Goal: Task Accomplishment & Management: Manage account settings

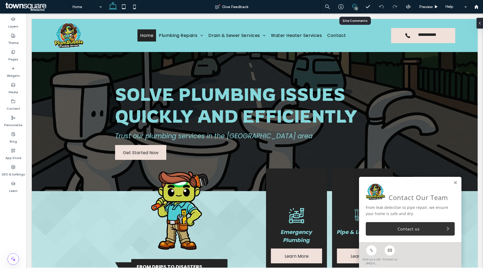
click at [353, 4] on use at bounding box center [354, 6] width 4 height 4
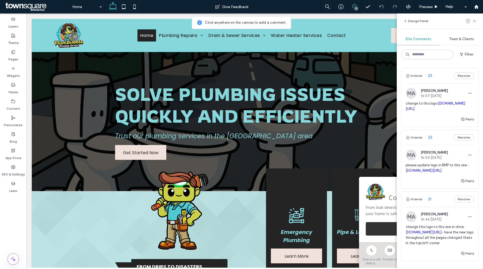
click at [430, 98] on div "MA Michaela Abioye 16:57 Sep 12 2025" at bounding box center [426, 93] width 42 height 11
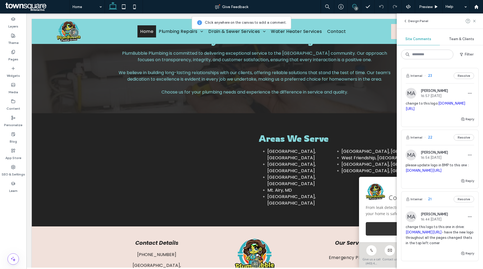
scroll to position [835, 0]
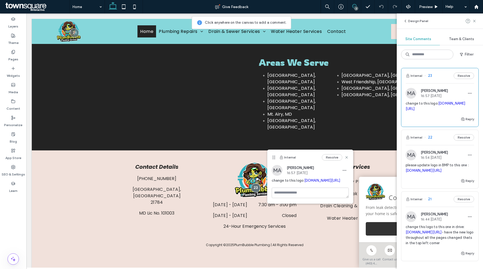
click at [426, 170] on span "please update logo in BMP to this one : drive.google.com/drive/u/0/folders/1RPF…" at bounding box center [439, 167] width 68 height 11
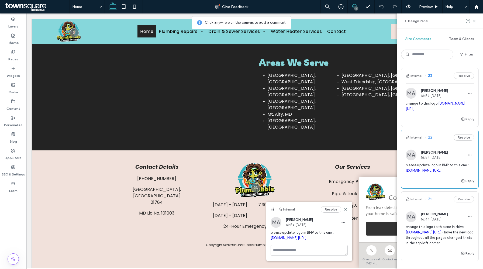
click at [424, 216] on span "Michaela Abioye" at bounding box center [433, 214] width 27 height 4
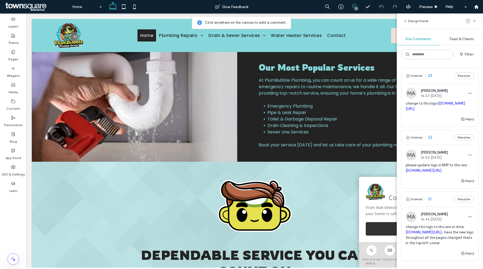
scroll to position [0, 0]
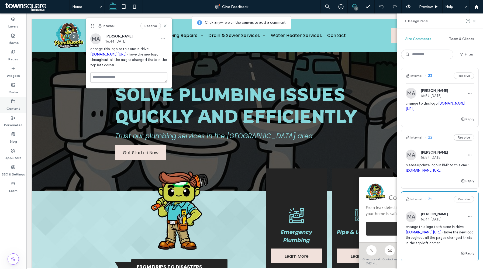
click at [12, 104] on label "Content" at bounding box center [13, 107] width 14 height 8
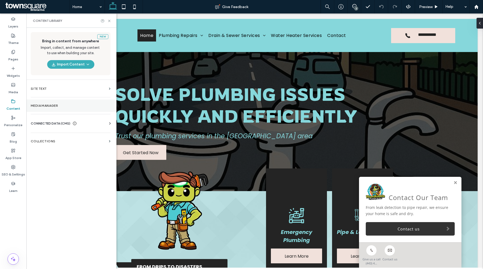
click at [55, 108] on section "Media Manager" at bounding box center [70, 105] width 88 height 12
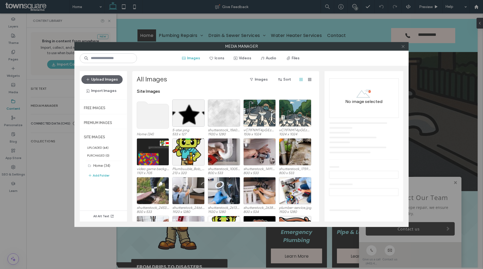
click at [401, 47] on icon at bounding box center [403, 46] width 4 height 4
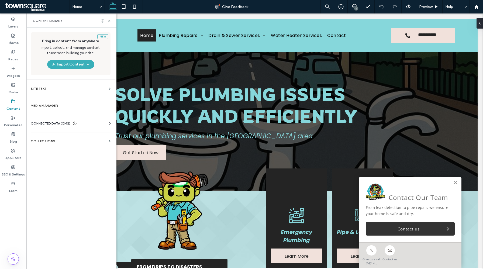
click at [64, 122] on span "CONNECTED DATA (CMS)" at bounding box center [51, 123] width 40 height 5
click at [73, 139] on section "Business Info" at bounding box center [72, 136] width 82 height 12
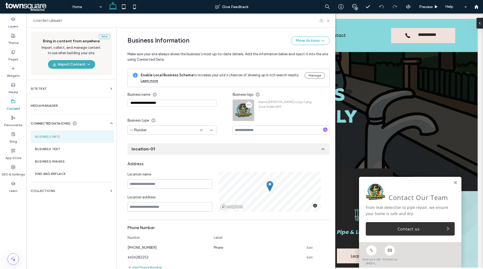
click at [246, 106] on icon "button" at bounding box center [248, 105] width 4 height 4
click at [246, 116] on div "Replace Image" at bounding box center [267, 118] width 48 height 10
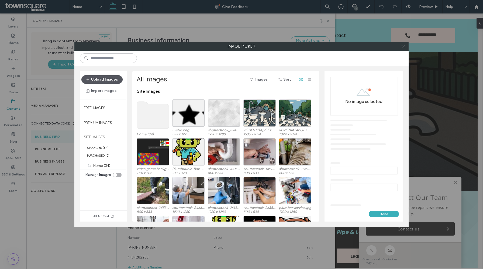
click at [96, 80] on button "Upload Images" at bounding box center [101, 79] width 41 height 9
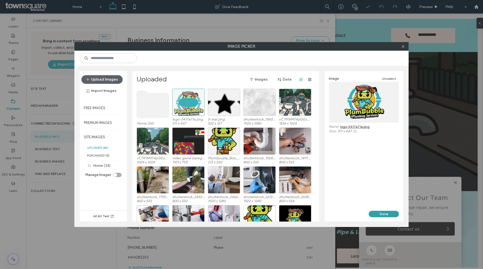
click at [384, 213] on button "Done" at bounding box center [383, 214] width 30 height 6
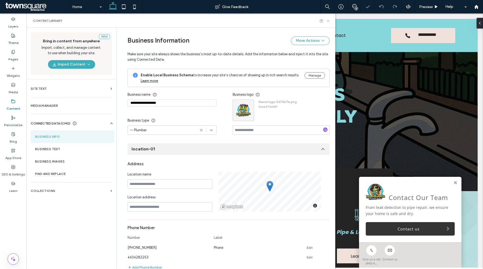
click at [327, 21] on use at bounding box center [328, 21] width 2 height 2
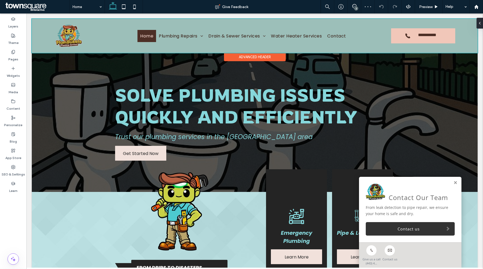
click at [75, 41] on div at bounding box center [254, 36] width 445 height 34
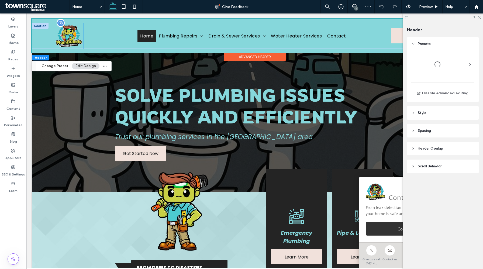
click at [69, 41] on img at bounding box center [69, 36] width 30 height 26
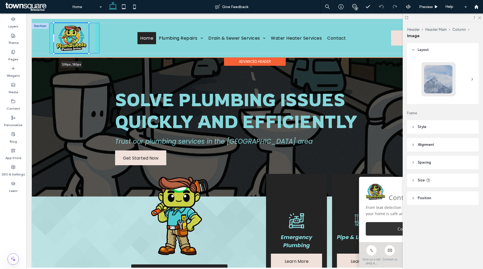
drag, startPoint x: 83, startPoint y: 23, endPoint x: 91, endPoint y: 21, distance: 7.5
click at [91, 21] on div "**********" at bounding box center [254, 38] width 445 height 39
type input "***"
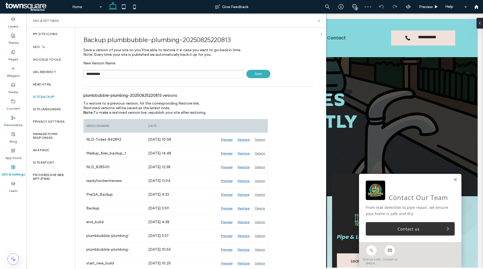
type input "**********"
click at [252, 76] on span "Save" at bounding box center [258, 74] width 24 height 8
click at [320, 20] on icon at bounding box center [319, 21] width 4 height 4
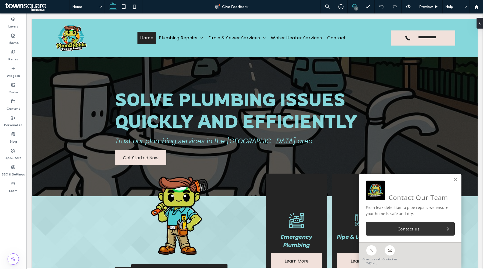
click at [355, 6] on icon at bounding box center [354, 6] width 4 height 4
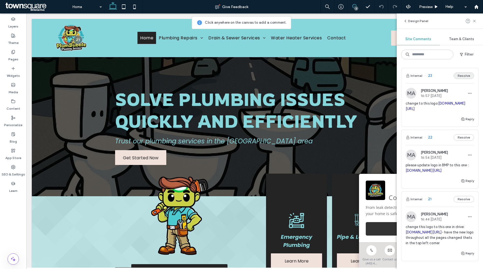
click at [466, 76] on button "Resolve" at bounding box center [463, 75] width 20 height 6
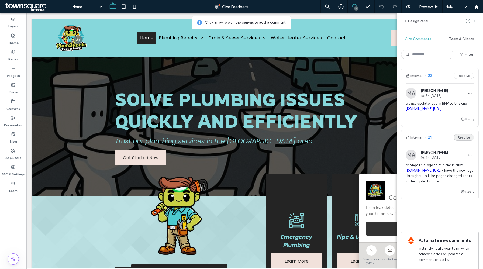
click at [465, 140] on button "Resolve" at bounding box center [463, 137] width 20 height 6
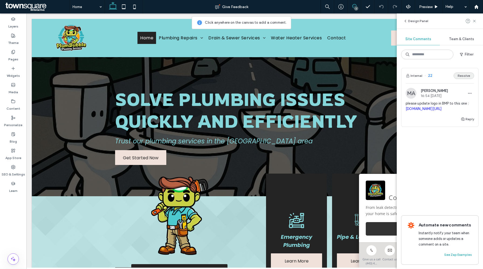
click at [467, 77] on button "Resolve" at bounding box center [463, 75] width 20 height 6
click at [474, 20] on icon at bounding box center [474, 21] width 4 height 4
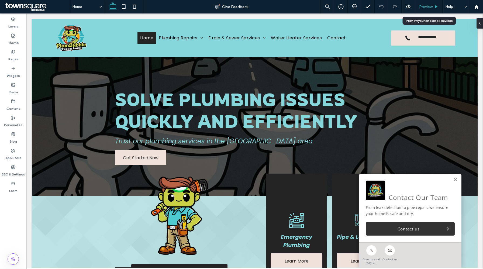
click at [425, 2] on div "Preview" at bounding box center [428, 6] width 27 height 13
click at [425, 8] on span "Preview" at bounding box center [425, 7] width 13 height 5
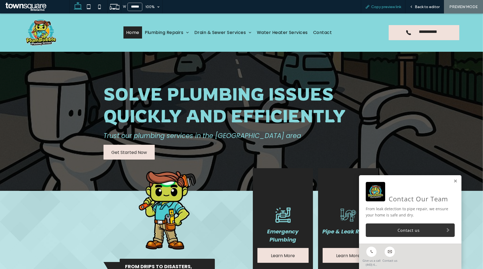
click at [383, 8] on span "Copy preview link" at bounding box center [386, 7] width 30 height 5
click at [426, 8] on span "Back to editor" at bounding box center [426, 7] width 25 height 5
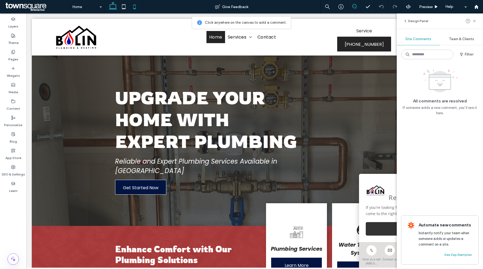
click at [134, 6] on icon at bounding box center [134, 6] width 11 height 11
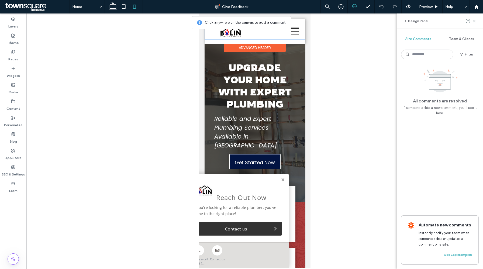
click at [296, 32] on icon at bounding box center [294, 31] width 8 height 8
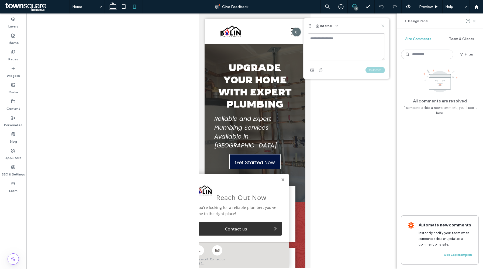
click at [382, 27] on icon at bounding box center [382, 26] width 4 height 4
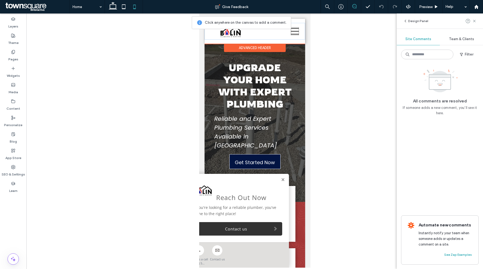
click at [296, 30] on icon at bounding box center [294, 31] width 8 height 8
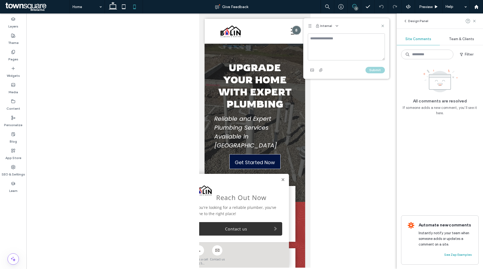
click at [385, 25] on div "Internal" at bounding box center [346, 25] width 86 height 15
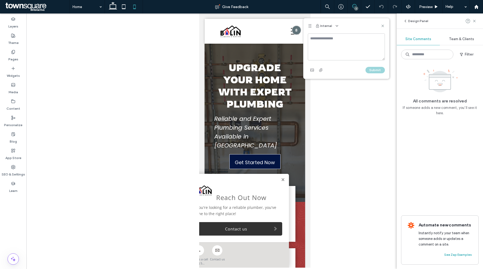
click at [382, 25] on icon at bounding box center [382, 26] width 4 height 4
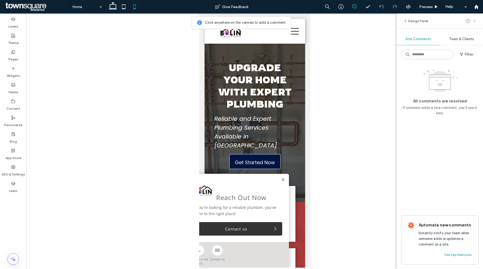
click at [474, 21] on use at bounding box center [474, 21] width 2 height 2
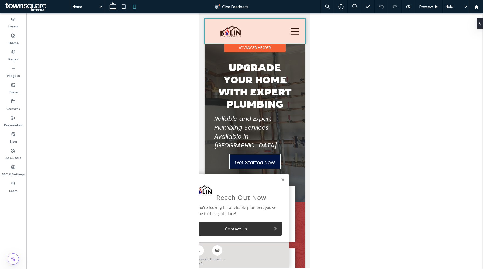
click at [301, 33] on div at bounding box center [254, 31] width 100 height 25
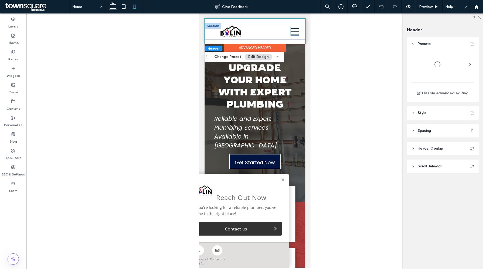
click at [296, 32] on icon at bounding box center [294, 31] width 8 height 8
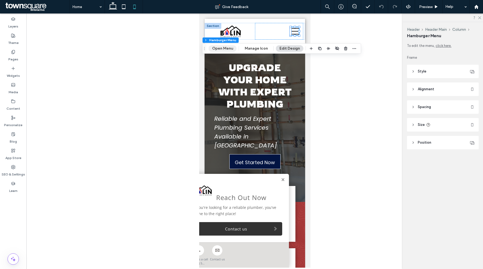
click at [224, 46] on button "Open Menu" at bounding box center [222, 48] width 28 height 6
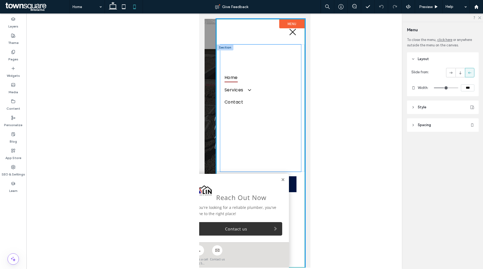
scroll to position [32, 0]
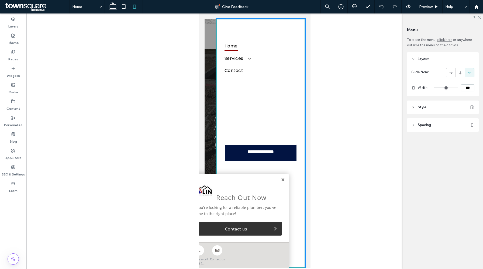
click at [282, 181] on link at bounding box center [282, 179] width 4 height 5
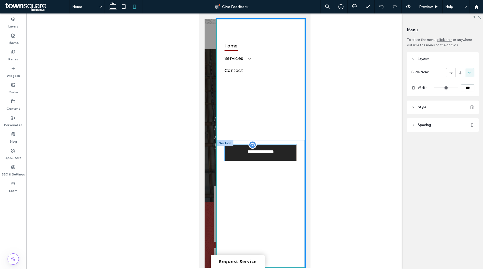
scroll to position [0, 0]
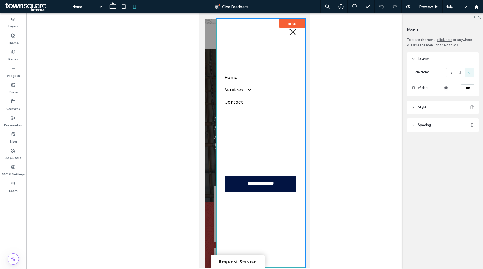
click at [292, 28] on label "Menu" at bounding box center [291, 23] width 25 height 9
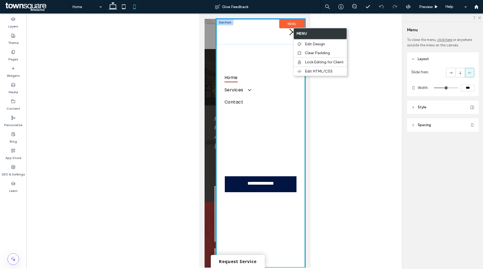
click at [288, 30] on icon at bounding box center [292, 32] width 8 height 8
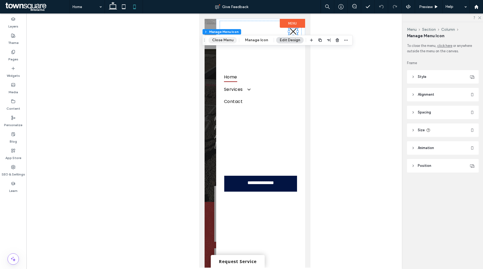
click at [215, 42] on button "Close Menu" at bounding box center [222, 40] width 28 height 6
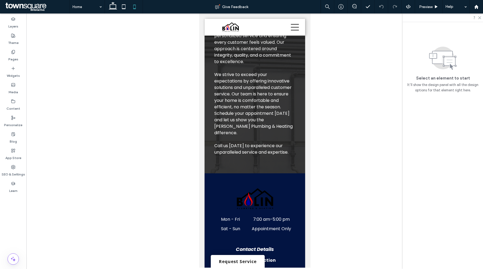
scroll to position [1229, 0]
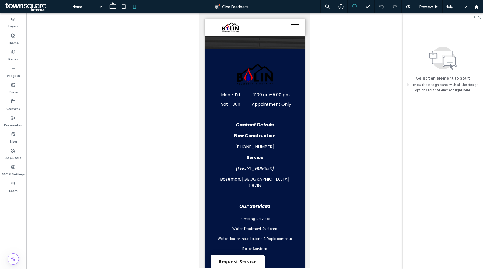
click at [355, 6] on icon at bounding box center [354, 6] width 4 height 4
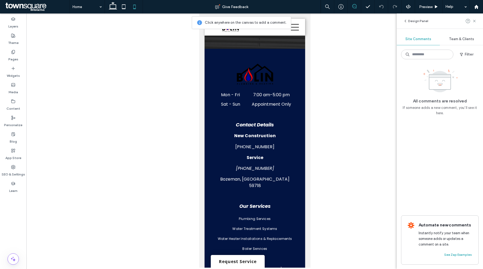
click at [468, 40] on span "Team & Clients" at bounding box center [461, 39] width 25 height 4
click at [423, 37] on span "Site Comments" at bounding box center [418, 39] width 26 height 4
click at [465, 53] on button "Filter" at bounding box center [466, 54] width 24 height 9
click at [448, 68] on span "Filter by Status" at bounding box center [437, 67] width 26 height 5
click at [398, 85] on div "Resolved (6)" at bounding box center [391, 86] width 38 height 5
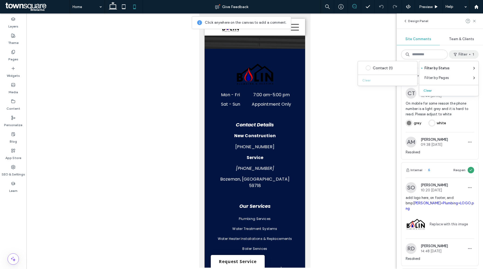
click at [442, 110] on span "On mobile for some reason the phone number is a light grey and it is hard to re…" at bounding box center [439, 109] width 68 height 16
click at [433, 109] on span "On mobile for some reason the phone number is a light grey and it is hard to re…" at bounding box center [439, 109] width 68 height 16
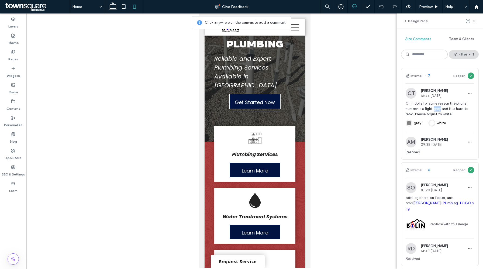
scroll to position [0, 0]
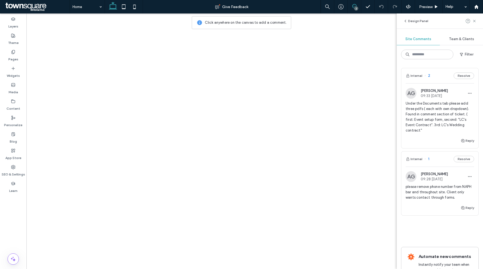
click at [424, 188] on span "please remove phone number from NAPH bar and throughout site. Client only wants…" at bounding box center [439, 192] width 68 height 16
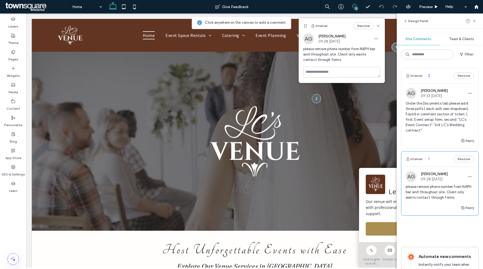
click at [423, 192] on span "please remove phone number from NAPH bar and throughout site. Client only wants…" at bounding box center [439, 192] width 68 height 16
click at [473, 22] on icon at bounding box center [474, 21] width 4 height 4
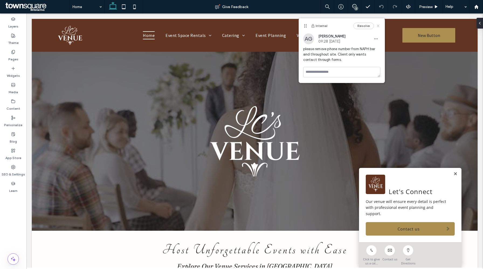
click at [377, 25] on use at bounding box center [378, 26] width 2 height 2
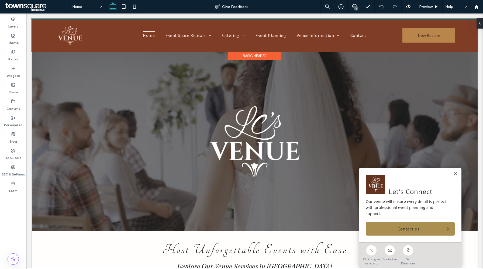
click at [441, 38] on div at bounding box center [254, 35] width 445 height 33
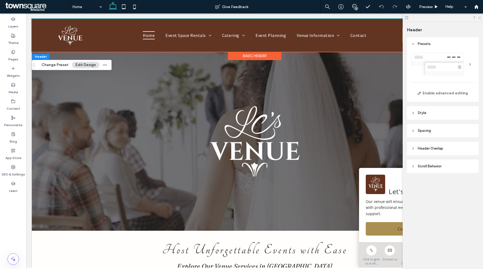
click at [480, 17] on icon at bounding box center [479, 18] width 4 height 4
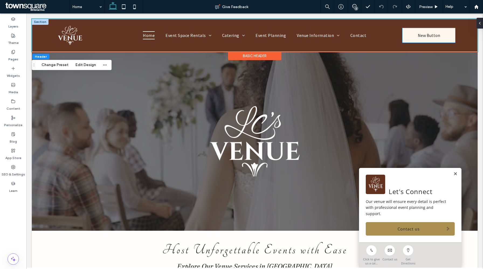
click at [423, 32] on span "New Button" at bounding box center [428, 35] width 22 height 14
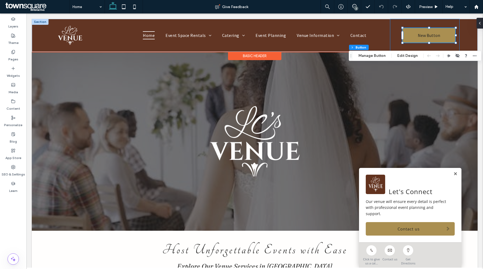
click at [414, 24] on div "New Button" at bounding box center [425, 35] width 70 height 33
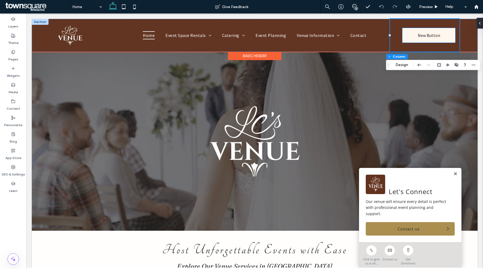
click at [443, 35] on link "New Button" at bounding box center [428, 35] width 53 height 15
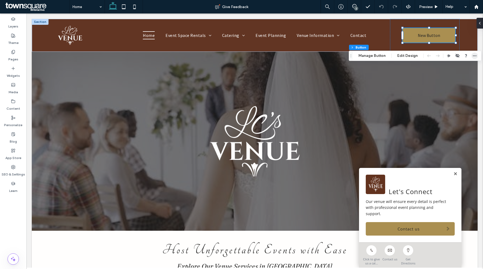
click at [471, 57] on span "button" at bounding box center [474, 56] width 6 height 6
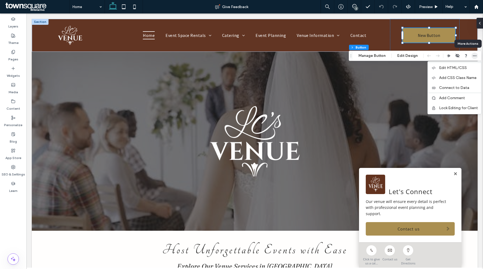
click at [471, 57] on span "button" at bounding box center [474, 56] width 6 height 6
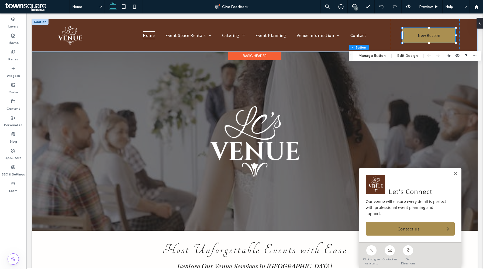
click at [254, 55] on div "Basic Header" at bounding box center [254, 56] width 53 height 8
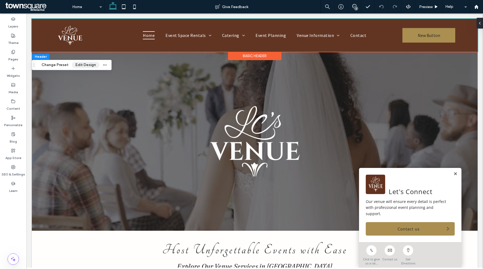
click at [85, 66] on button "Edit Design" at bounding box center [85, 65] width 27 height 6
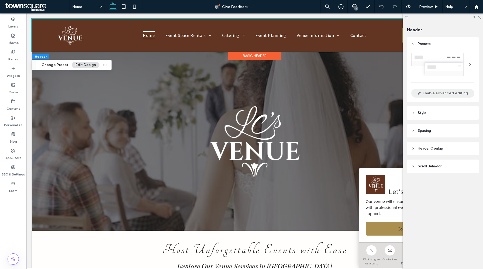
click at [457, 95] on button "Enable advanced editing" at bounding box center [442, 93] width 63 height 9
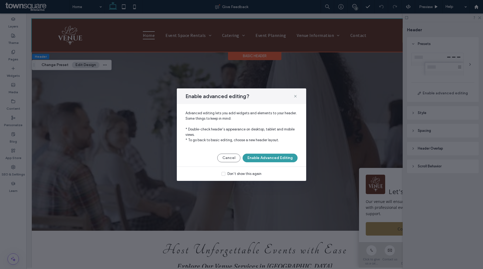
click at [280, 159] on button "Enable Advanced Editing" at bounding box center [269, 158] width 55 height 9
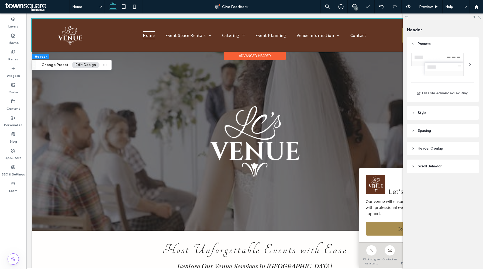
click at [477, 19] on icon at bounding box center [479, 18] width 4 height 4
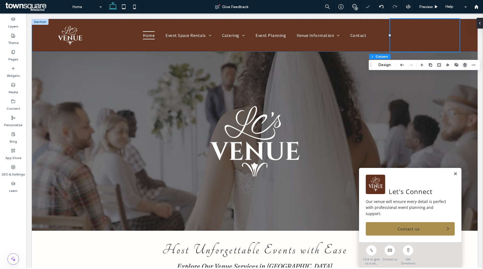
click at [465, 67] on icon "button" at bounding box center [464, 65] width 4 height 4
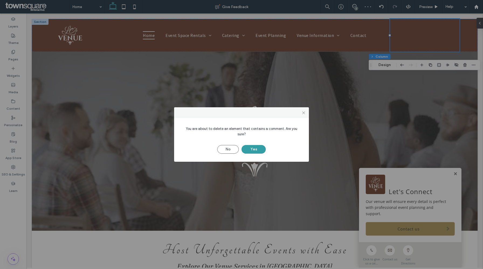
click at [251, 148] on button "Yes" at bounding box center [253, 149] width 24 height 9
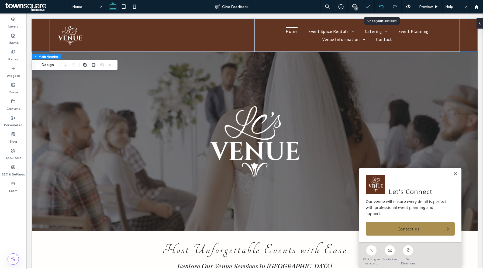
click at [379, 7] on use at bounding box center [381, 7] width 4 height 4
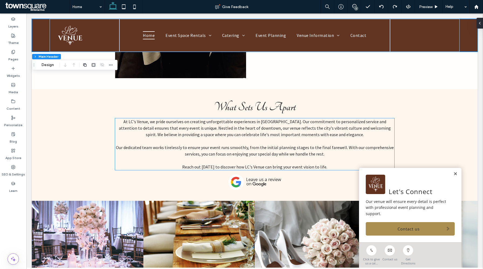
scroll to position [916, 0]
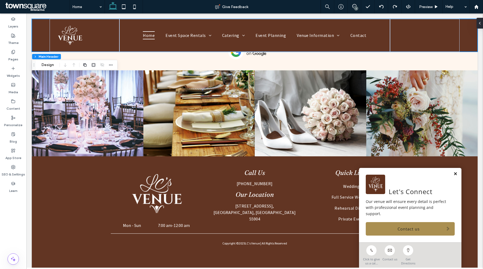
click at [454, 176] on link at bounding box center [455, 174] width 4 height 5
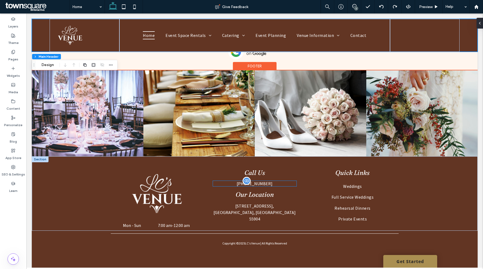
click at [269, 181] on div "(507) 254-4711" at bounding box center [254, 183] width 83 height 5
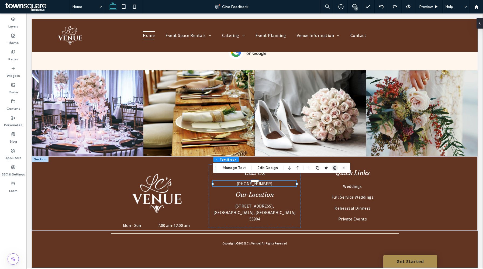
click at [332, 166] on icon "button" at bounding box center [334, 168] width 4 height 4
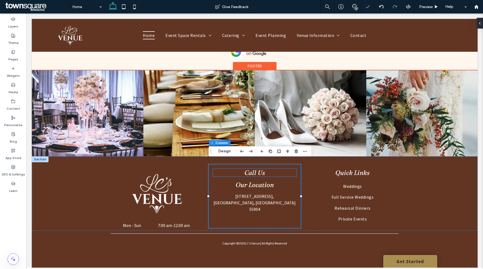
click at [271, 170] on h4 "Call Us" at bounding box center [254, 173] width 83 height 8
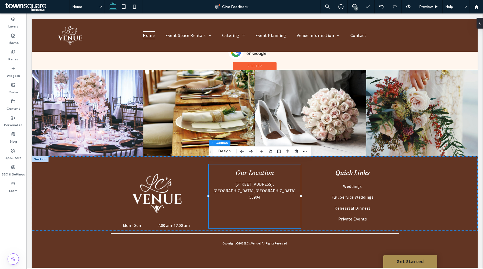
click at [263, 212] on div "Our Location 316 Broadway Avenue S, Rochester, MN 55904" at bounding box center [254, 196] width 92 height 64
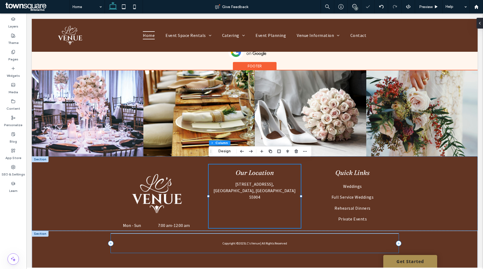
click at [204, 248] on div "Copyright © 2025 LC's Venue | All Rights Reserved" at bounding box center [255, 242] width 288 height 19
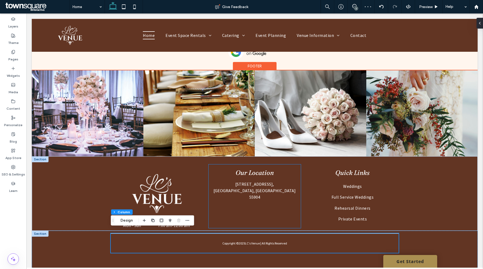
click at [245, 202] on div "Our Location 316 Broadway Avenue S, Rochester, MN 55904" at bounding box center [254, 196] width 92 height 64
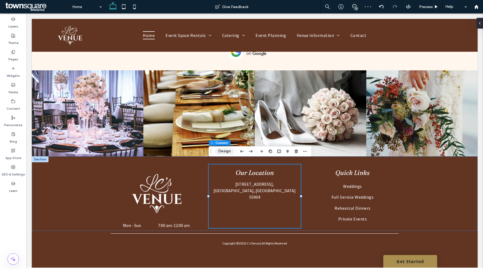
click at [223, 152] on button "Design" at bounding box center [224, 151] width 19 height 6
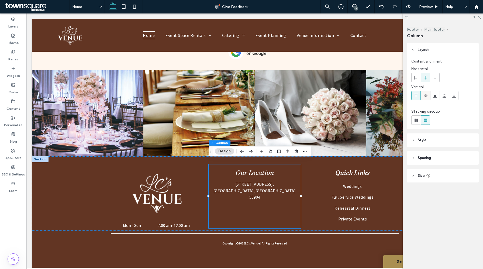
click at [426, 95] on icon at bounding box center [425, 95] width 4 height 4
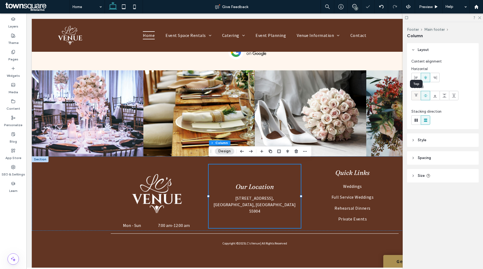
click at [414, 95] on icon at bounding box center [416, 95] width 4 height 4
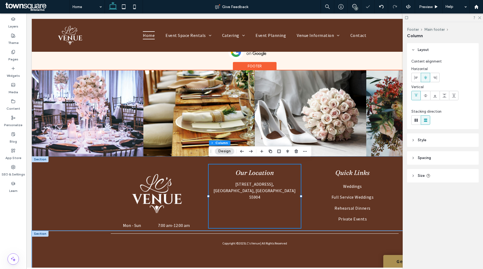
click at [263, 256] on div "Copyright © 2025 LC's Venue | All Rights Reserved" at bounding box center [254, 251] width 323 height 40
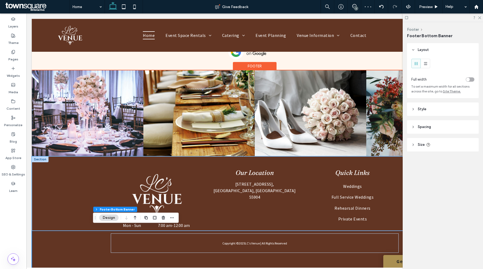
click at [186, 223] on time "12:00 am" at bounding box center [181, 224] width 16 height 5
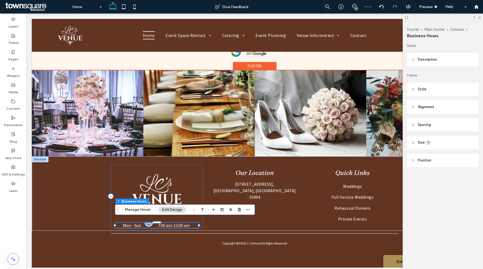
click at [186, 222] on time "12:00 am" at bounding box center [181, 224] width 16 height 5
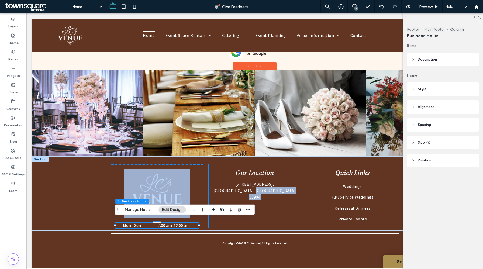
drag, startPoint x: 173, startPoint y: 224, endPoint x: 257, endPoint y: 208, distance: 85.4
click at [257, 208] on div "Our Location 316 Broadway Avenue S, Rochester, MN 55904 Mon - Sun 7:00 am - 12:…" at bounding box center [254, 193] width 323 height 74
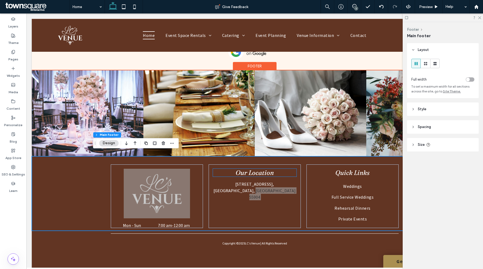
click at [265, 169] on span "Our Location" at bounding box center [254, 173] width 38 height 8
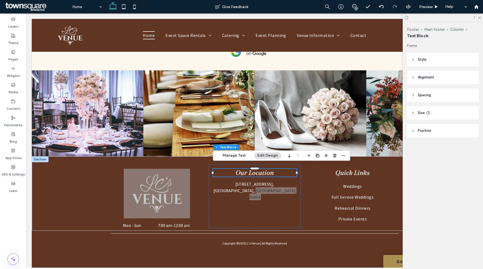
click at [316, 156] on icon "button" at bounding box center [317, 155] width 4 height 4
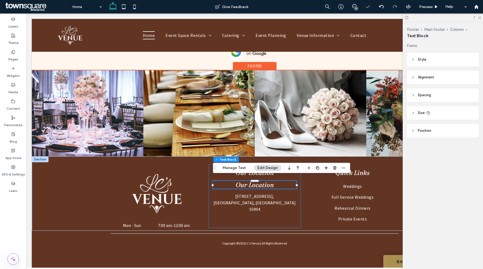
click at [273, 210] on div "Our Location Our Location 316 Broadway Avenue S, Rochester, MN 55904" at bounding box center [254, 196] width 92 height 64
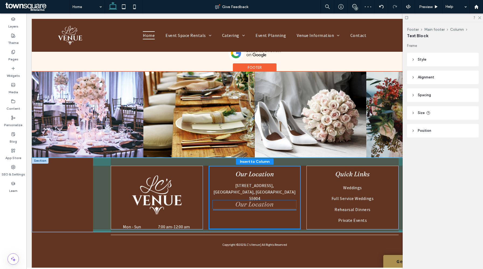
drag, startPoint x: 264, startPoint y: 169, endPoint x: 264, endPoint y: 204, distance: 34.7
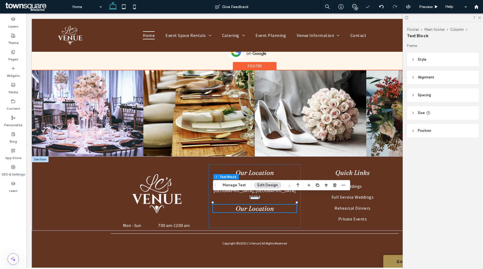
click at [262, 204] on span "Our Location" at bounding box center [254, 208] width 38 height 8
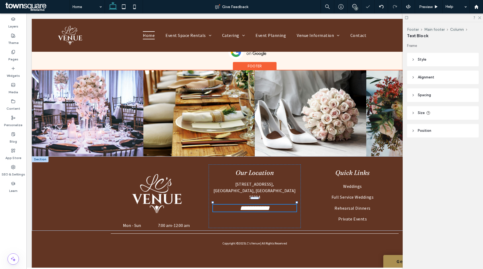
type input "********"
type input "**"
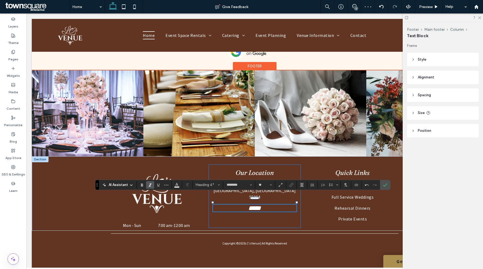
click at [245, 209] on div "Our Location 316 Broadway Avenue S, Rochester, MN 55904 *****" at bounding box center [254, 196] width 92 height 64
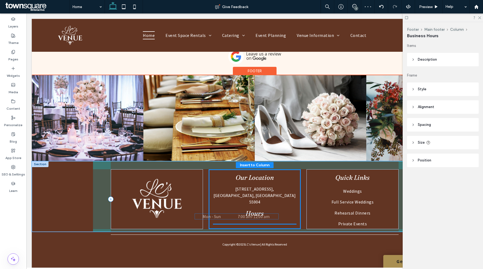
drag, startPoint x: 175, startPoint y: 223, endPoint x: 269, endPoint y: 213, distance: 94.7
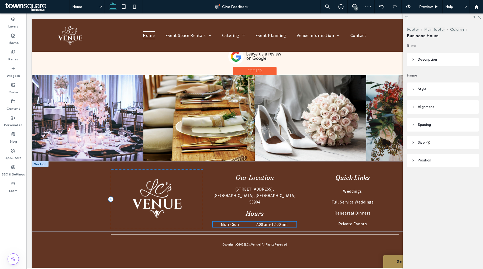
scroll to position [913, 0]
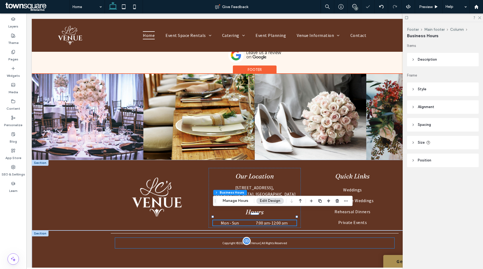
click at [195, 243] on div "Copyright © 2025 LC's Venue | All Rights Reserved" at bounding box center [254, 246] width 279 height 11
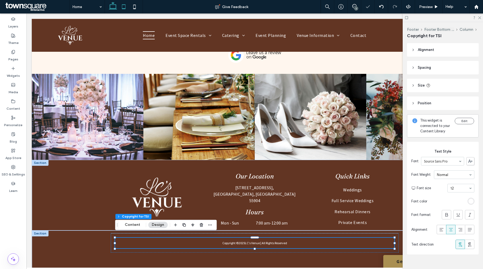
click at [122, 10] on icon at bounding box center [123, 6] width 11 height 11
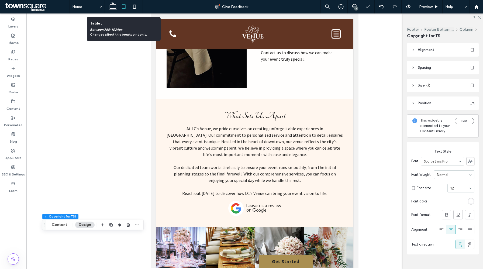
scroll to position [1075, 0]
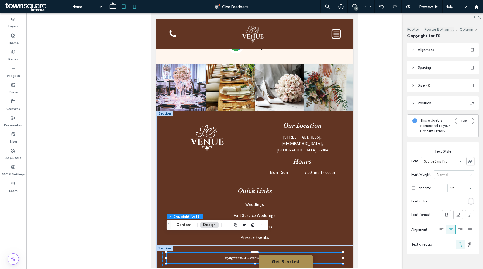
click at [139, 10] on icon at bounding box center [134, 6] width 11 height 11
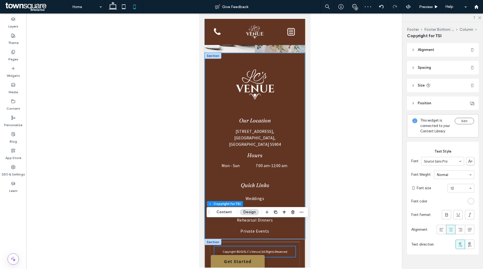
scroll to position [1360, 0]
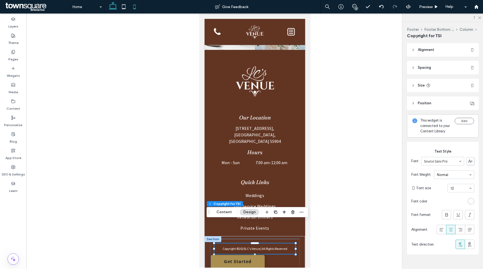
click at [110, 8] on use at bounding box center [113, 6] width 8 height 8
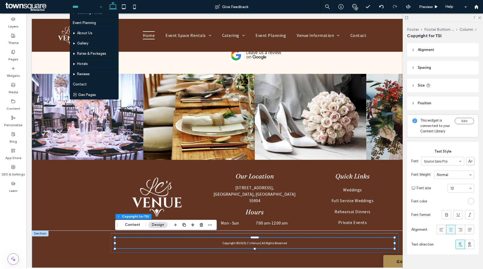
scroll to position [197, 0]
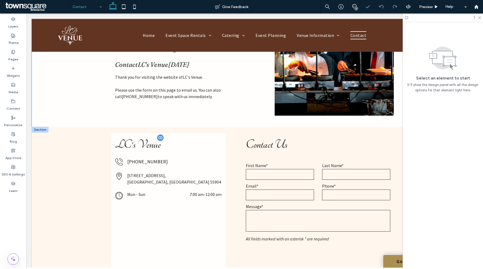
scroll to position [103, 0]
click at [146, 161] on span "(507) 254-4711" at bounding box center [147, 161] width 40 height 6
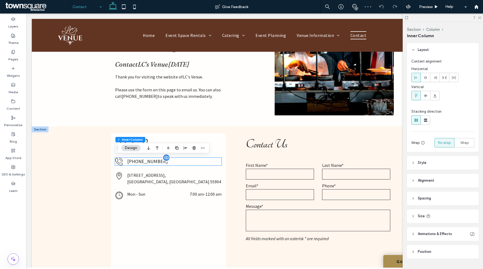
type input "**"
click at [191, 147] on span "button" at bounding box center [194, 148] width 6 height 6
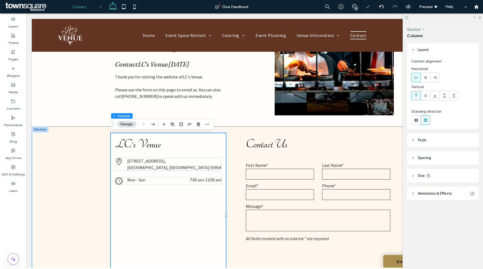
click at [94, 217] on div "**********" at bounding box center [254, 215] width 323 height 178
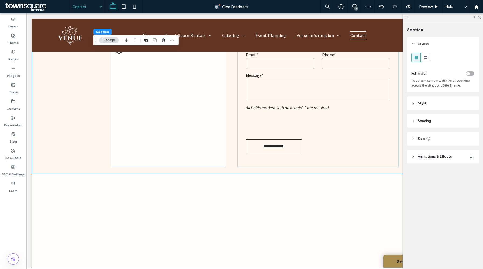
scroll to position [0, 0]
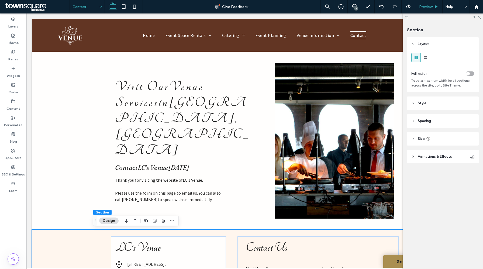
click at [433, 6] on div "Preview" at bounding box center [428, 7] width 27 height 5
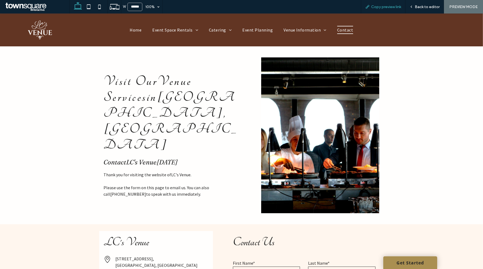
click at [378, 5] on span "Copy preview link" at bounding box center [386, 7] width 30 height 5
click at [416, 9] on div "Back to editor" at bounding box center [424, 6] width 39 height 13
click at [424, 6] on span "Back to editor" at bounding box center [426, 7] width 25 height 5
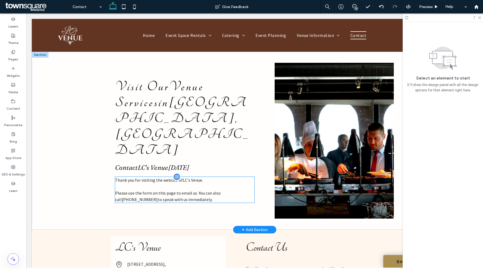
click at [194, 190] on p "Please use the form on this page to email us. You can also call (507) 254-4711 …" at bounding box center [184, 196] width 139 height 13
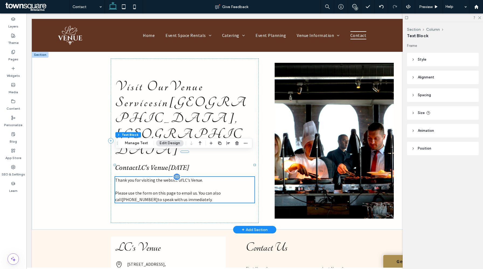
click at [194, 190] on p "Please use the form on this page to email us. You can also call (507) 254-4711 …" at bounding box center [184, 196] width 139 height 13
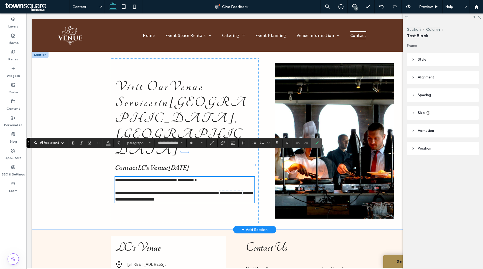
click at [197, 190] on span "**********" at bounding box center [184, 195] width 138 height 11
drag, startPoint x: 195, startPoint y: 169, endPoint x: 197, endPoint y: 173, distance: 5.2
click at [197, 190] on p "**********" at bounding box center [184, 196] width 139 height 13
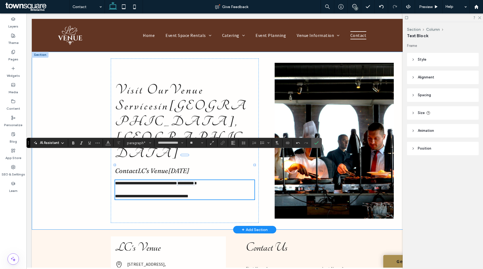
click at [92, 186] on div "**********" at bounding box center [254, 141] width 445 height 178
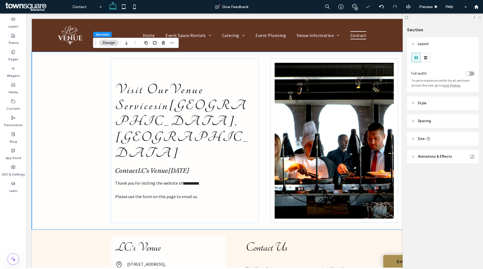
click at [480, 19] on icon at bounding box center [479, 18] width 4 height 4
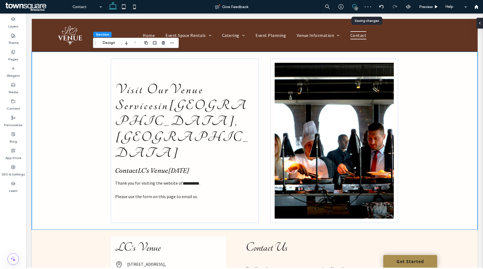
click at [354, 8] on icon at bounding box center [354, 6] width 4 height 4
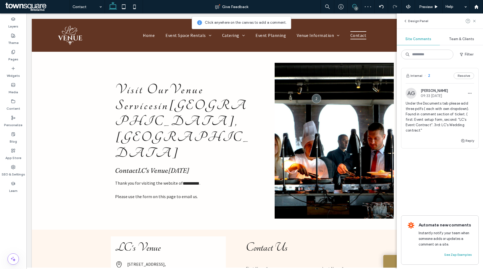
click at [431, 114] on span "Under the Documents tab please add three pdfs ( each with own dropdown). Found …" at bounding box center [439, 117] width 68 height 32
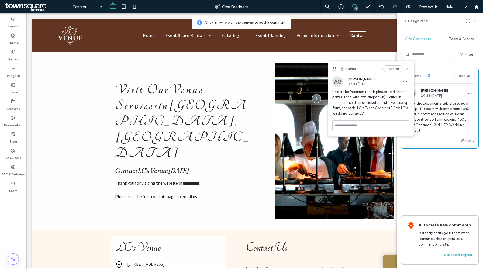
click at [407, 69] on icon at bounding box center [407, 69] width 4 height 4
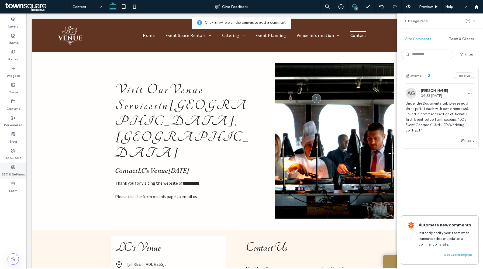
click at [6, 170] on label "SEO & Settings" at bounding box center [13, 173] width 23 height 8
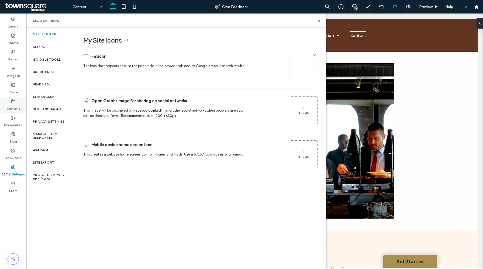
click at [17, 106] on label "Content" at bounding box center [13, 107] width 14 height 8
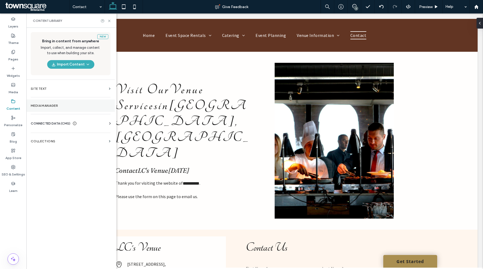
click at [39, 104] on label "Media Manager" at bounding box center [71, 106] width 80 height 4
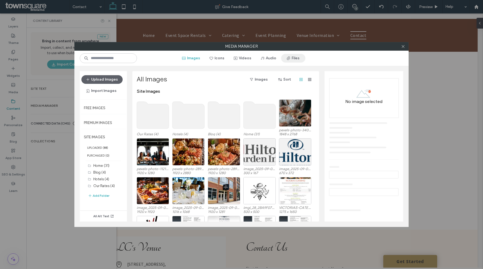
click at [287, 57] on icon "button" at bounding box center [288, 58] width 4 height 4
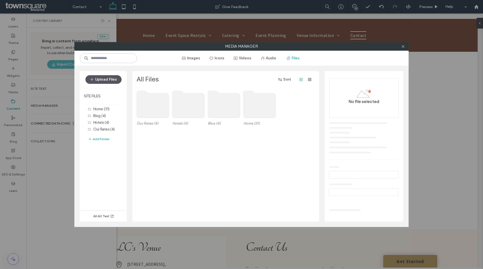
click at [106, 81] on button "Upload Files" at bounding box center [103, 79] width 36 height 9
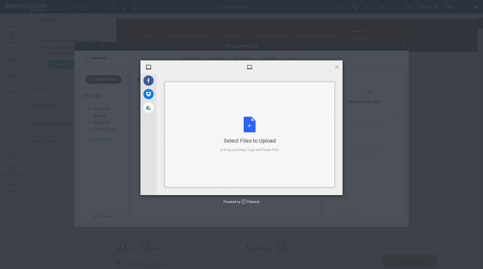
click at [255, 133] on div "Select Files to Upload or Drag and Drop, Copy and Paste Files" at bounding box center [249, 135] width 59 height 36
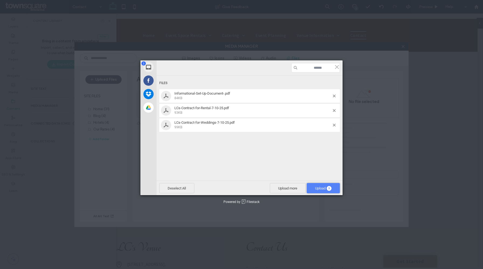
click at [326, 188] on span "3" at bounding box center [328, 188] width 5 height 5
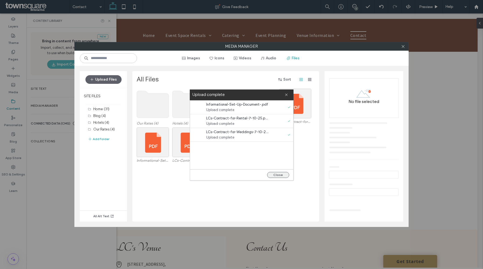
click at [282, 176] on button "Close" at bounding box center [278, 175] width 22 height 6
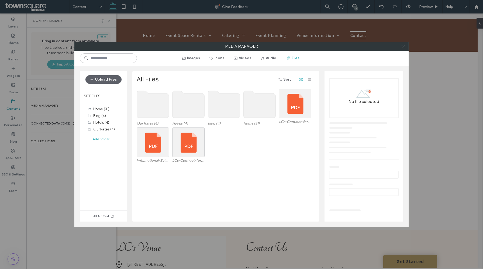
click at [403, 47] on icon at bounding box center [403, 46] width 4 height 4
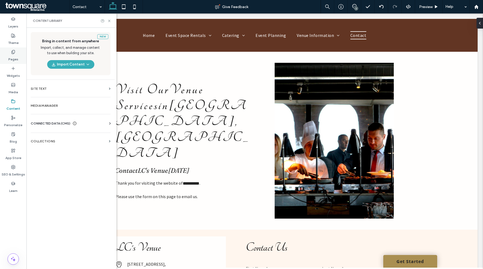
click at [11, 53] on div "Pages" at bounding box center [13, 55] width 26 height 16
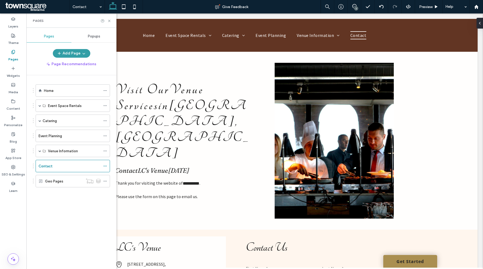
click at [78, 51] on button "Add Page" at bounding box center [71, 53] width 37 height 9
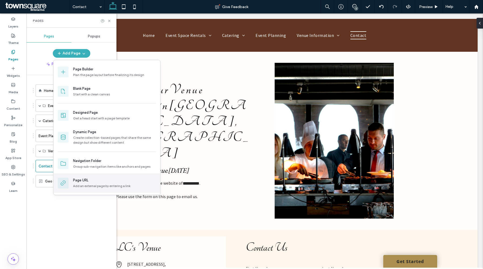
click at [93, 181] on div "Page URL" at bounding box center [114, 179] width 83 height 5
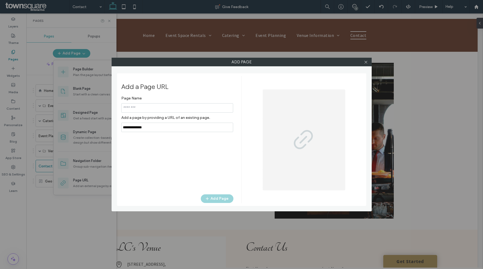
click at [159, 126] on div "Page Name Add a page by providing a URL of an existing page." at bounding box center [177, 112] width 112 height 39
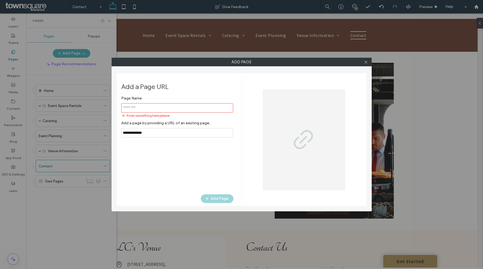
click at [158, 130] on input "notEmpty,url" at bounding box center [177, 132] width 112 height 9
click at [365, 60] on icon at bounding box center [366, 62] width 4 height 4
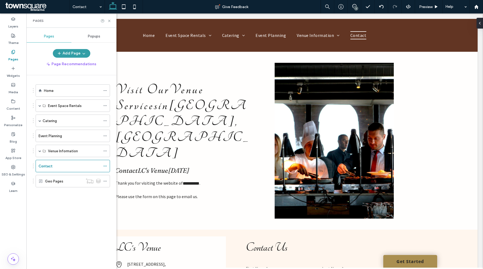
click at [83, 53] on icon "button" at bounding box center [84, 53] width 4 height 4
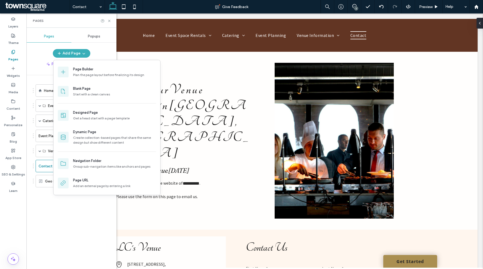
click at [102, 50] on div "Add Page" at bounding box center [71, 53] width 90 height 9
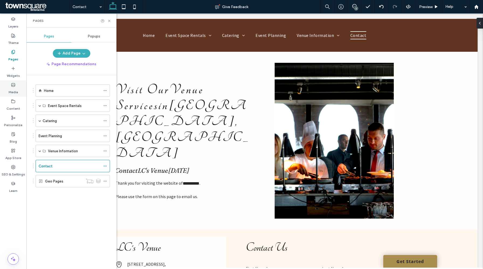
click at [12, 92] on label "Media" at bounding box center [13, 91] width 9 height 8
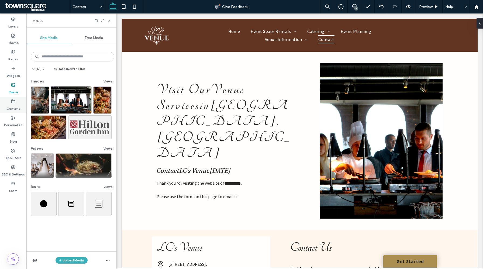
click at [9, 106] on label "Content" at bounding box center [13, 107] width 14 height 8
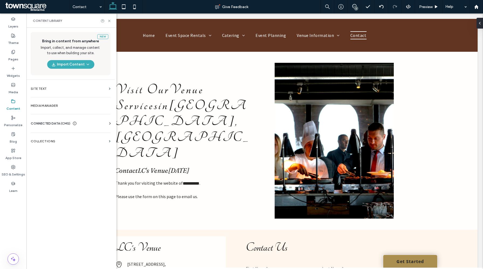
click at [59, 106] on label "Media Manager" at bounding box center [71, 106] width 80 height 4
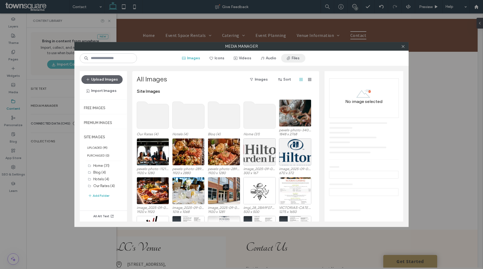
click at [294, 57] on button "Files" at bounding box center [293, 58] width 24 height 9
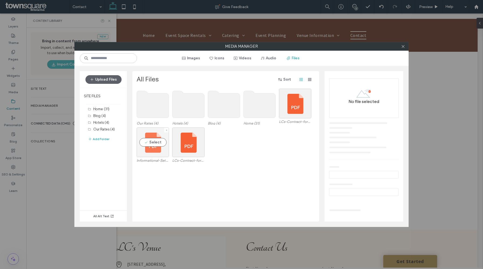
click at [152, 141] on div "Select" at bounding box center [153, 142] width 32 height 30
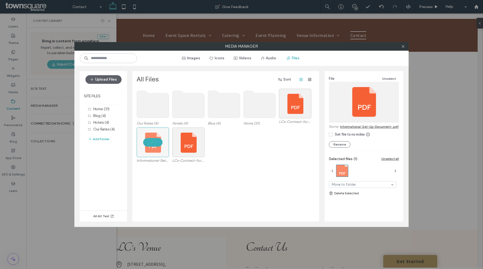
click at [371, 126] on link "Informational-Set-Up-Document-.pdf" at bounding box center [369, 126] width 58 height 4
click at [186, 148] on div "Select" at bounding box center [188, 142] width 32 height 30
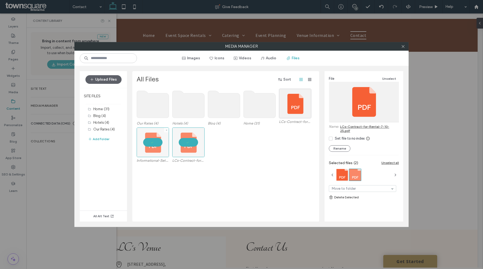
click at [159, 147] on div at bounding box center [153, 142] width 32 height 30
click at [381, 126] on link "LCs-Contract-for-Rental-7-10-25.pdf" at bounding box center [369, 128] width 59 height 8
click at [185, 148] on div at bounding box center [188, 142] width 32 height 30
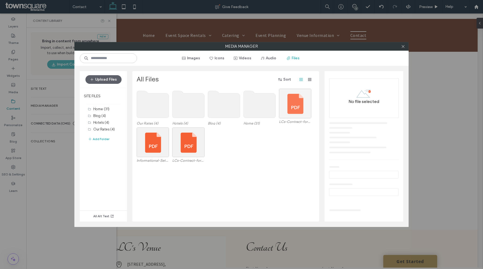
click at [300, 105] on div at bounding box center [295, 104] width 32 height 30
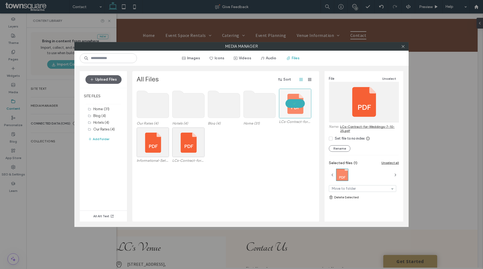
click at [373, 125] on link "LCs-Contract-for-Weddings-7-10-25.pdf" at bounding box center [369, 128] width 59 height 8
click at [402, 48] on icon at bounding box center [403, 46] width 4 height 4
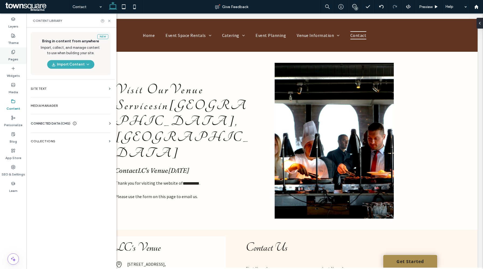
click at [11, 57] on label "Pages" at bounding box center [13, 58] width 10 height 8
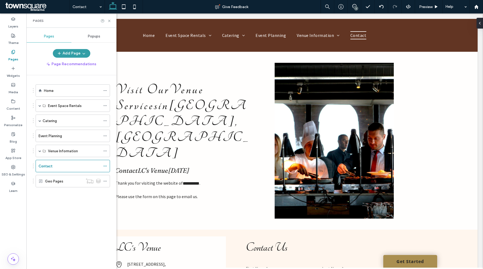
click at [82, 55] on icon "button" at bounding box center [84, 53] width 4 height 4
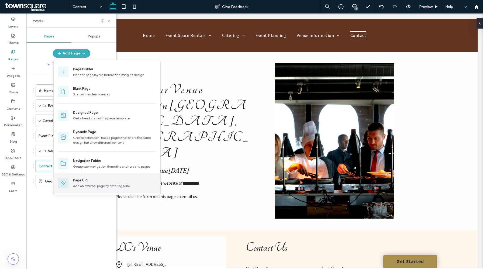
click at [97, 183] on div "Page URL Add an external page by entering a link" at bounding box center [114, 182] width 83 height 11
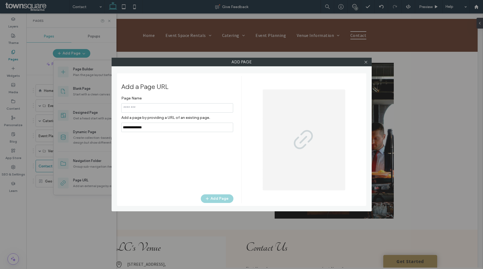
click at [184, 109] on input "notEmpty" at bounding box center [177, 107] width 112 height 9
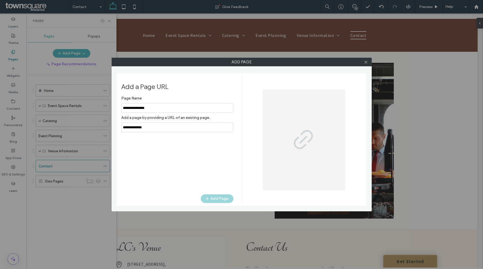
type input "**********"
click at [156, 129] on input "notEmpty,url" at bounding box center [177, 127] width 112 height 9
type input "*"
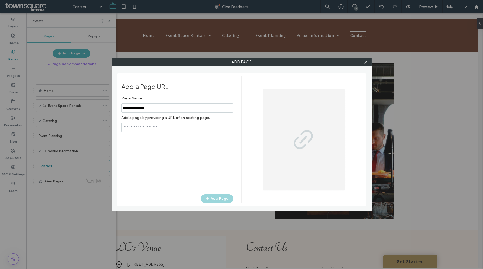
paste input "**********"
type input "**********"
click at [160, 147] on div "Page Name Add a page by providing a URL of an existing page. Add Page" at bounding box center [177, 141] width 112 height 96
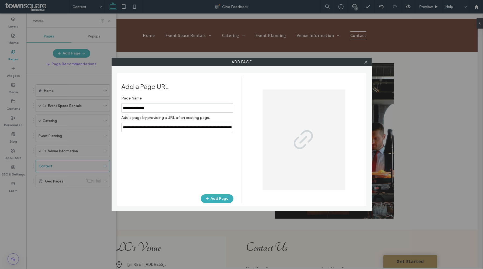
click at [140, 108] on input "notEmpty" at bounding box center [177, 107] width 112 height 9
type input "**********"
click at [157, 144] on div "Page Name Add a page by providing a URL of an existing page. Add Page" at bounding box center [177, 141] width 112 height 96
drag, startPoint x: 147, startPoint y: 127, endPoint x: 252, endPoint y: 127, distance: 105.3
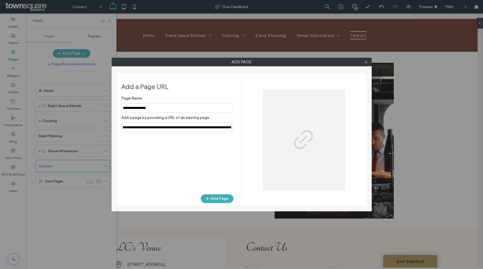
click at [253, 126] on div "Add a Page URL Page Name Add a page by providing a URL of an existing page. Add…" at bounding box center [241, 139] width 240 height 127
click at [196, 162] on div "Page Name Add a page by providing a URL of an existing page. Add Page" at bounding box center [177, 141] width 112 height 96
click at [218, 198] on button "Add Page" at bounding box center [217, 198] width 33 height 9
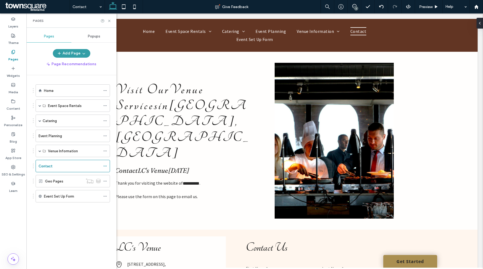
click at [79, 50] on button "Add Page" at bounding box center [71, 53] width 37 height 9
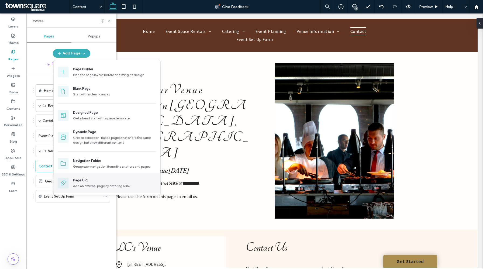
click at [108, 179] on div "Page URL" at bounding box center [114, 179] width 83 height 5
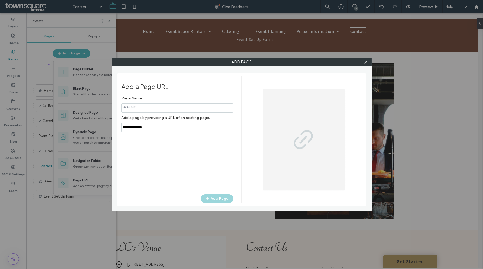
click at [182, 127] on div "Page Name Add a page by providing a URL of an existing page." at bounding box center [177, 112] width 112 height 39
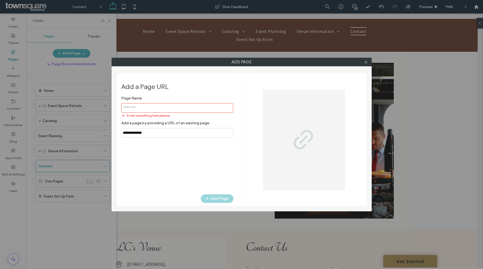
click at [182, 127] on label "Add a page by providing a URL of an existing page." at bounding box center [177, 123] width 112 height 10
click at [178, 132] on input "notEmpty,url" at bounding box center [177, 132] width 112 height 9
paste input "**********"
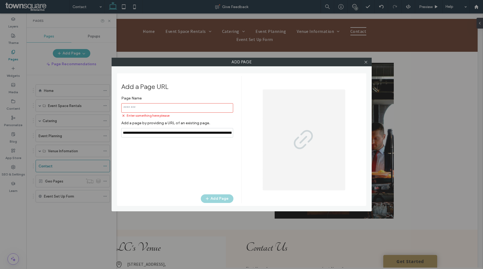
scroll to position [0, 45]
type input "**********"
click at [171, 111] on input "notEmpty" at bounding box center [177, 107] width 112 height 9
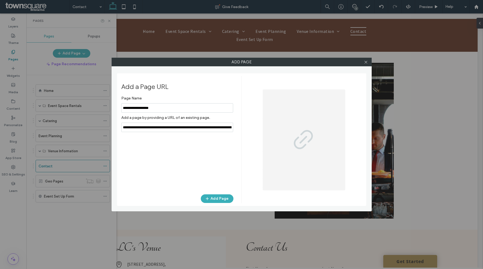
type input "**********"
click at [219, 197] on button "Add Page" at bounding box center [217, 198] width 33 height 9
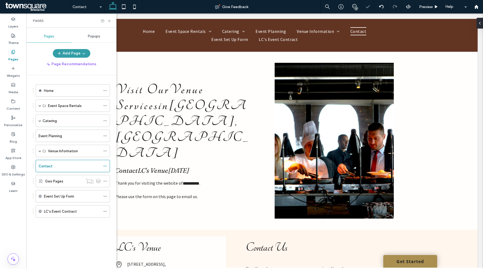
click at [84, 54] on icon "button" at bounding box center [84, 53] width 4 height 4
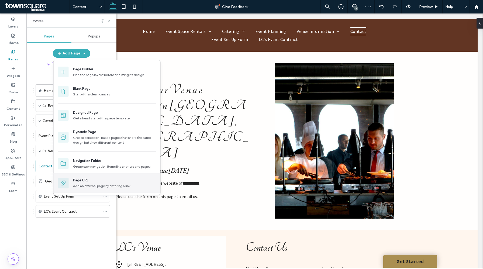
click at [99, 181] on div "Page URL" at bounding box center [114, 179] width 83 height 5
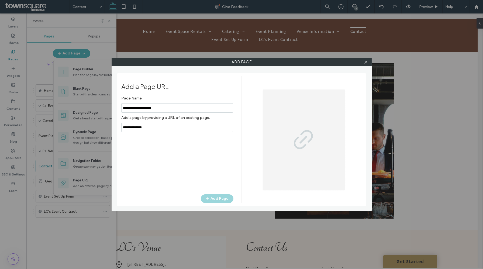
type input "**********"
click at [151, 123] on input "notEmpty,url" at bounding box center [177, 127] width 112 height 9
paste input "**********"
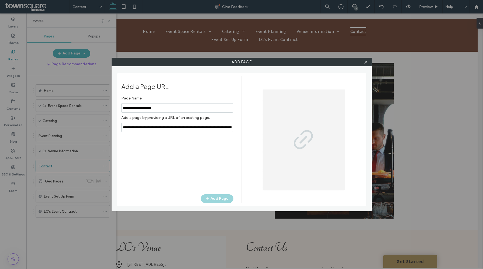
scroll to position [0, 51]
type input "**********"
click at [160, 149] on div "Page Name Add a page by providing a URL of an existing page. Add Page" at bounding box center [177, 141] width 112 height 96
click at [223, 197] on button "Add Page" at bounding box center [217, 198] width 33 height 9
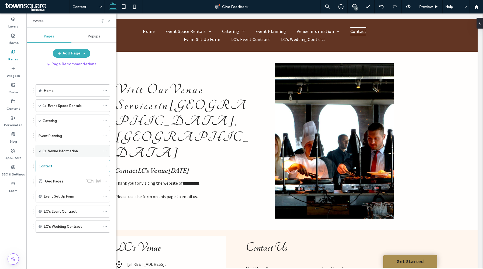
click at [40, 151] on span at bounding box center [40, 150] width 3 height 3
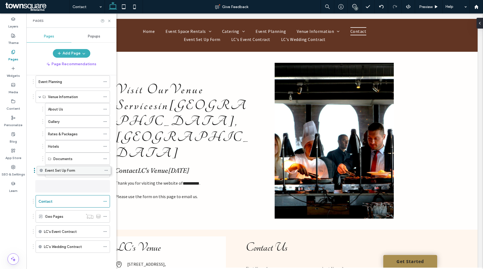
scroll to position [51, 0]
drag, startPoint x: 61, startPoint y: 216, endPoint x: 62, endPoint y: 165, distance: 50.9
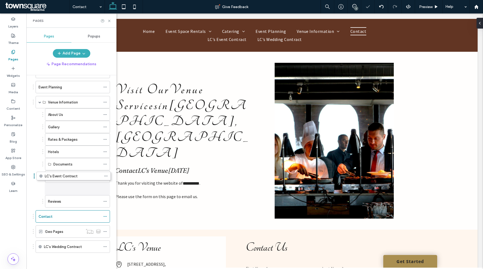
scroll to position [49, 0]
drag, startPoint x: 61, startPoint y: 232, endPoint x: 62, endPoint y: 181, distance: 51.2
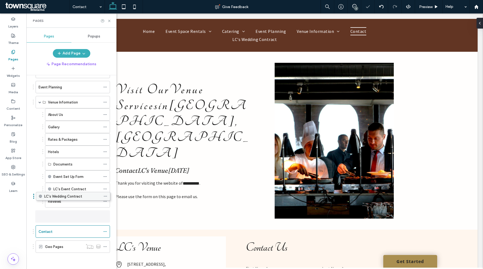
scroll to position [46, 0]
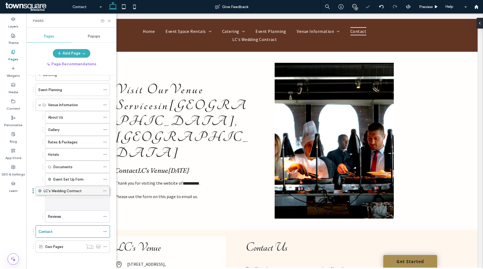
drag, startPoint x: 61, startPoint y: 245, endPoint x: 61, endPoint y: 194, distance: 51.2
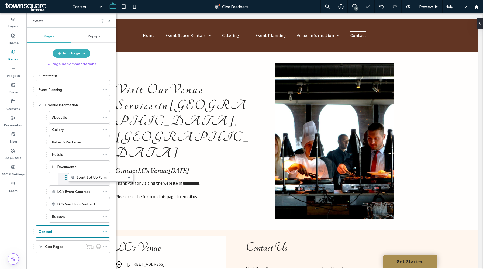
drag, startPoint x: 59, startPoint y: 181, endPoint x: 62, endPoint y: 181, distance: 3.2
drag, startPoint x: 63, startPoint y: 189, endPoint x: 77, endPoint y: 189, distance: 14.0
click at [355, 9] on div "1" at bounding box center [356, 8] width 4 height 4
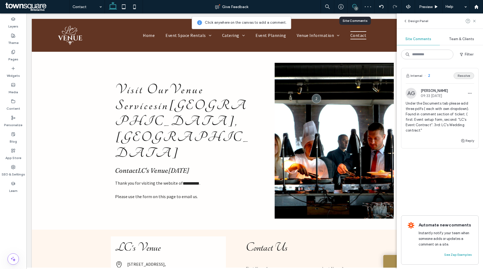
click at [462, 76] on button "Resolve" at bounding box center [463, 75] width 20 height 6
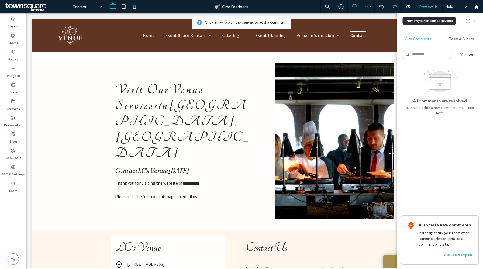
click at [423, 3] on div "Preview" at bounding box center [428, 6] width 27 height 13
click at [11, 170] on label "SEO & Settings" at bounding box center [13, 173] width 23 height 8
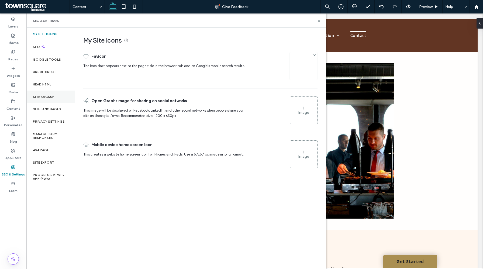
click at [54, 98] on label "Site Backup" at bounding box center [44, 97] width 22 height 4
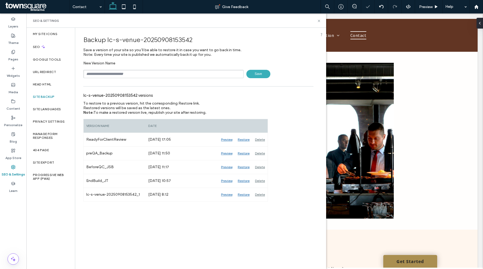
click at [126, 70] on input "text" at bounding box center [163, 74] width 160 height 8
paste input "******"
type input "**********"
click at [263, 70] on span "Save" at bounding box center [258, 74] width 24 height 8
click at [319, 20] on icon at bounding box center [319, 21] width 4 height 4
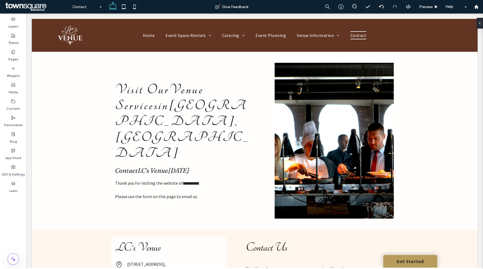
click at [401, 263] on link "Get Started" at bounding box center [410, 261] width 54 height 13
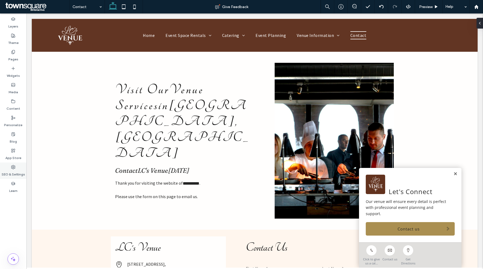
click at [13, 171] on label "SEO & Settings" at bounding box center [13, 173] width 23 height 8
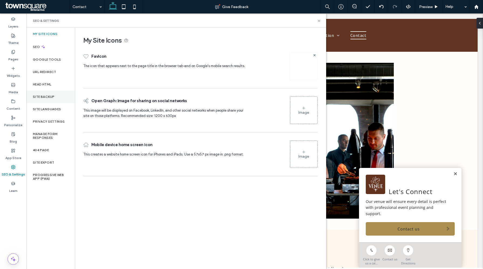
click at [57, 97] on div "Site Backup" at bounding box center [50, 96] width 48 height 12
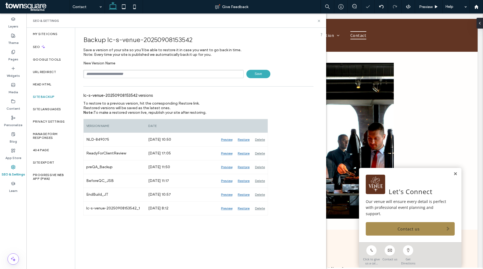
click at [136, 74] on input "text" at bounding box center [163, 74] width 160 height 8
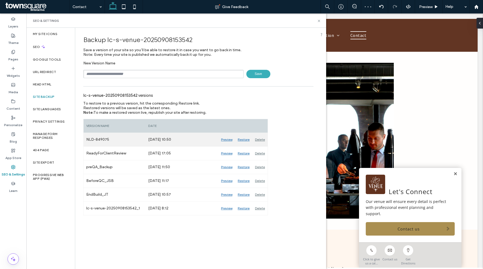
paste input "******"
type input "******"
click at [255, 138] on div "Delete" at bounding box center [259, 139] width 15 height 13
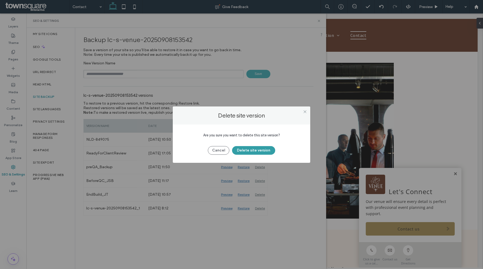
click at [265, 146] on button "Delete site version" at bounding box center [253, 150] width 43 height 9
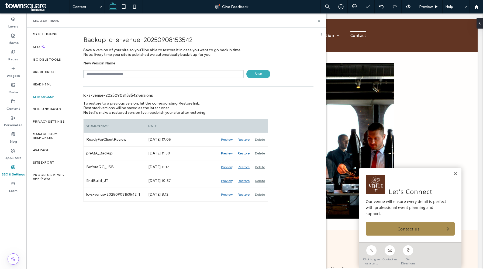
click at [125, 73] on input "text" at bounding box center [163, 74] width 160 height 8
paste input "******"
type input "**********"
click at [263, 75] on span "Save" at bounding box center [258, 74] width 24 height 8
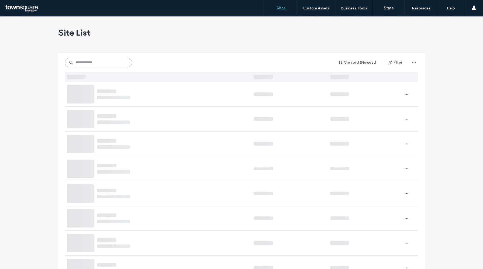
click at [104, 61] on input at bounding box center [98, 63] width 67 height 10
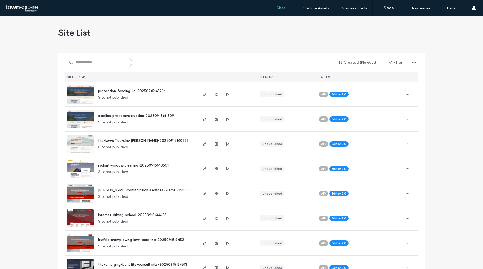
paste input "**********"
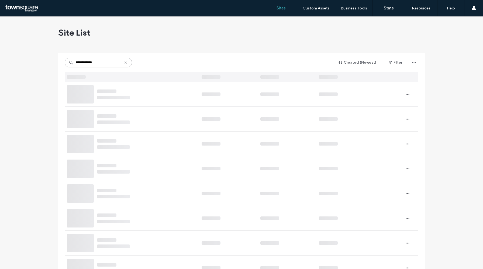
type input "**********"
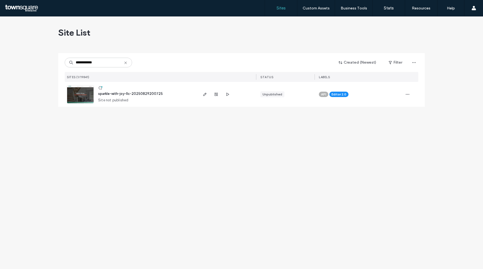
click at [128, 93] on span "sparkle-with-joy-llc-20250829200725" at bounding box center [130, 94] width 65 height 4
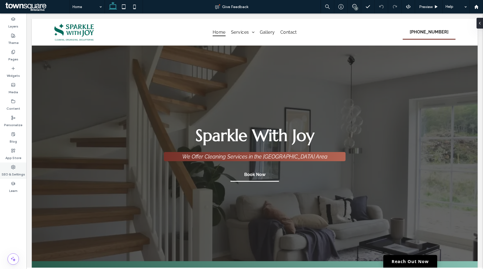
click at [13, 171] on label "SEO & Settings" at bounding box center [13, 173] width 23 height 8
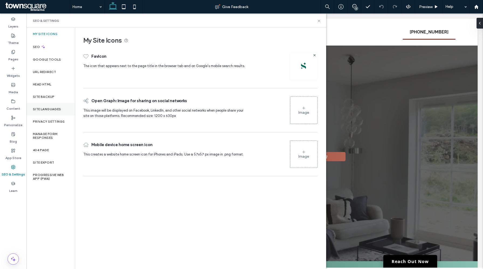
click at [47, 108] on label "Site Languages" at bounding box center [47, 109] width 28 height 4
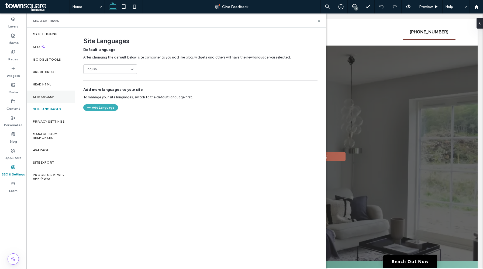
click at [54, 96] on label "Site Backup" at bounding box center [44, 97] width 22 height 4
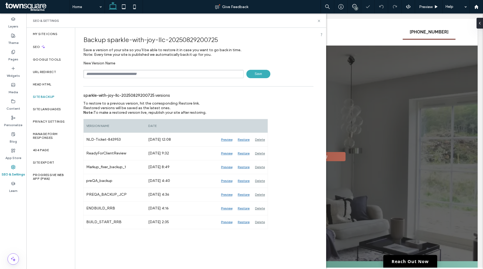
click at [113, 72] on input "text" at bounding box center [163, 74] width 160 height 8
paste input "**********"
type input "**********"
click at [260, 74] on span "Save" at bounding box center [258, 74] width 24 height 8
click at [254, 51] on div "Backup sparkle-with-joy-llc-20250829200725 Save a version of your site so you’l…" at bounding box center [198, 55] width 230 height 46
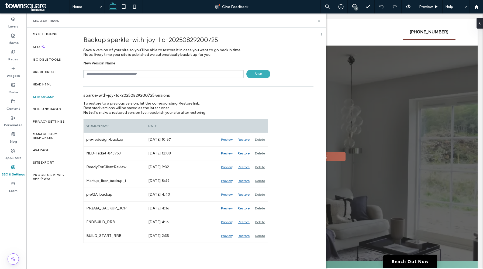
click at [320, 22] on icon at bounding box center [319, 21] width 4 height 4
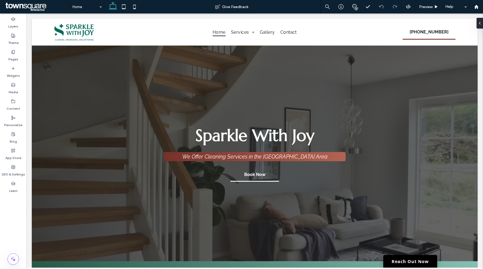
click at [356, 9] on div "1" at bounding box center [356, 8] width 4 height 4
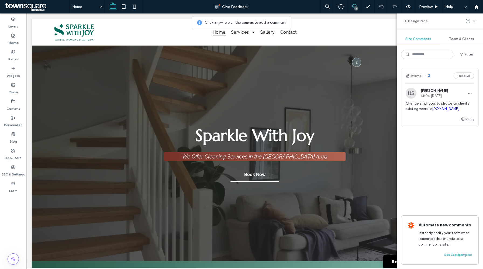
click at [432, 105] on span "Change all photos to photos on clients existing website [DOMAIN_NAME]" at bounding box center [439, 106] width 68 height 11
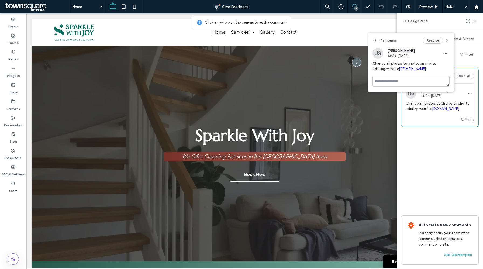
click at [448, 41] on icon at bounding box center [447, 40] width 4 height 4
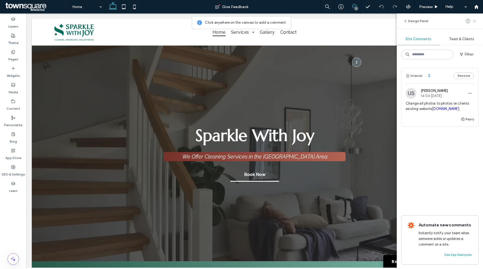
click at [473, 22] on icon at bounding box center [474, 21] width 4 height 4
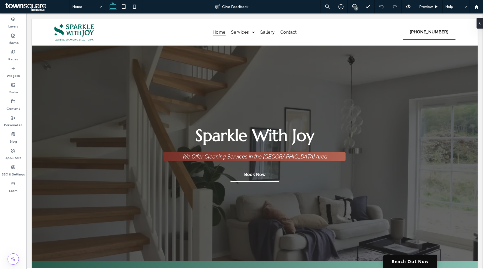
click at [396, 265] on link "Reach Out Now" at bounding box center [410, 261] width 54 height 13
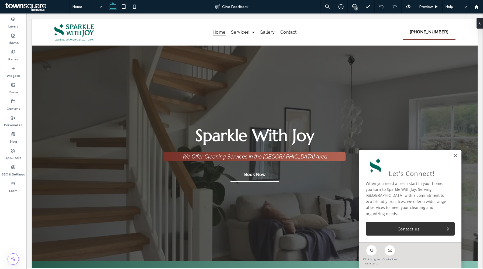
click at [455, 158] on link at bounding box center [455, 156] width 4 height 5
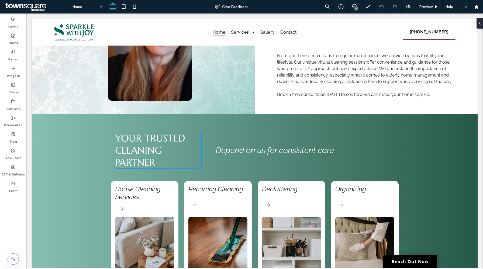
scroll to position [341, 0]
